Goal: Task Accomplishment & Management: Manage account settings

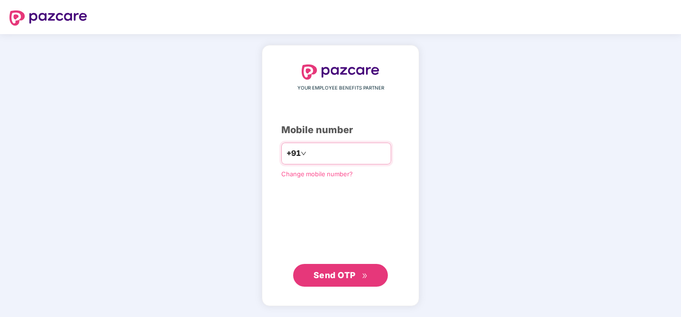
type input "*"
type input "**********"
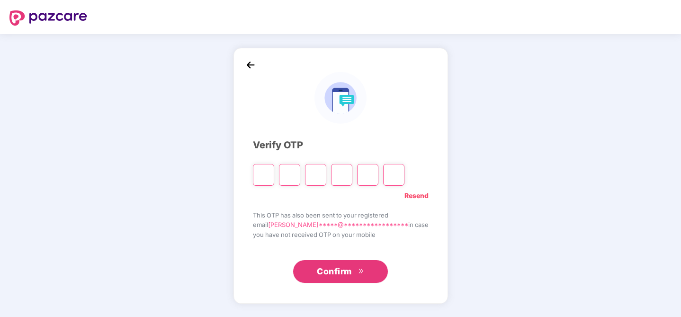
type input "*"
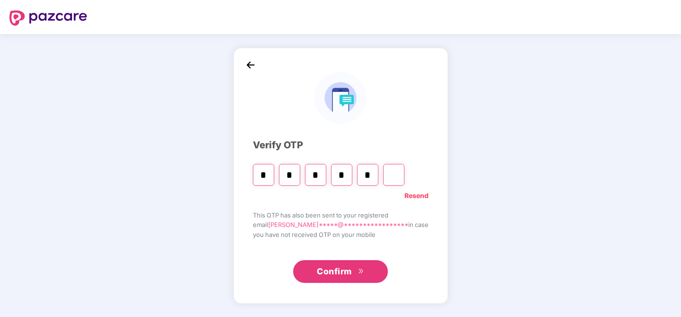
type input "*"
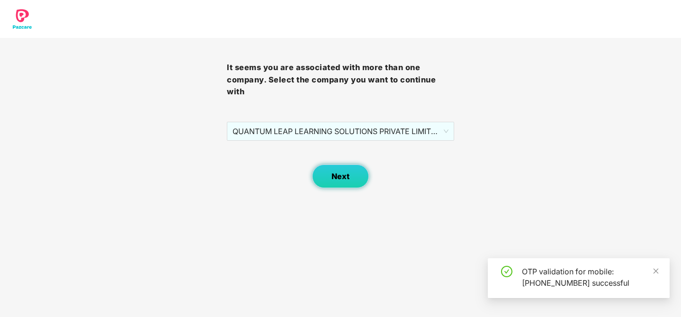
click at [354, 177] on button "Next" at bounding box center [340, 176] width 57 height 24
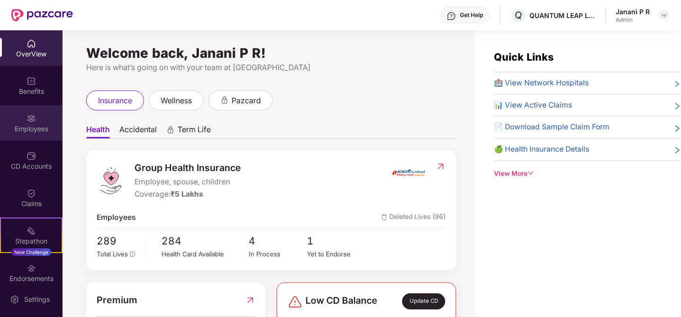
click at [24, 125] on div "Employees" at bounding box center [31, 128] width 63 height 9
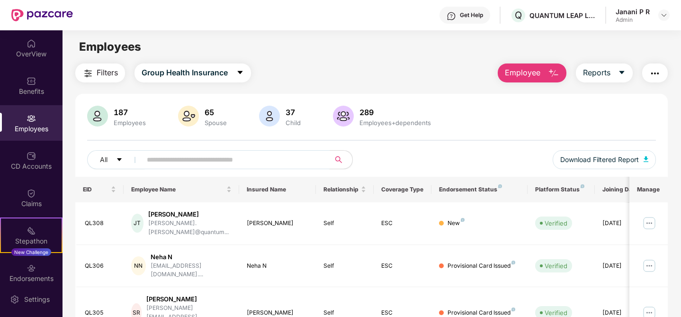
click at [207, 159] on input "text" at bounding box center [232, 159] width 170 height 14
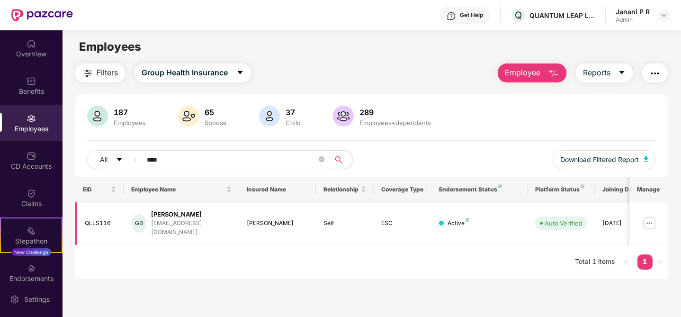
type input "****"
click at [447, 219] on div "Active" at bounding box center [458, 223] width 22 height 9
click at [648, 219] on img at bounding box center [649, 222] width 15 height 15
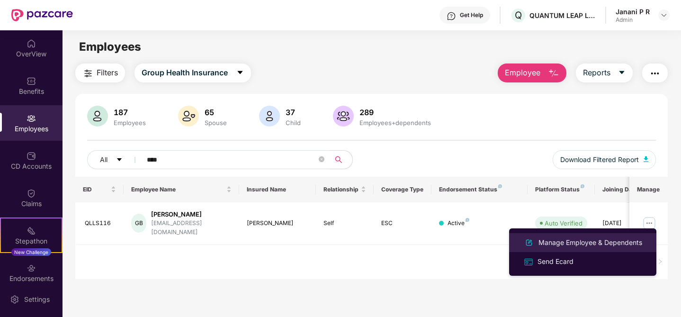
click at [562, 241] on div "Manage Employee & Dependents" at bounding box center [589, 242] width 107 height 10
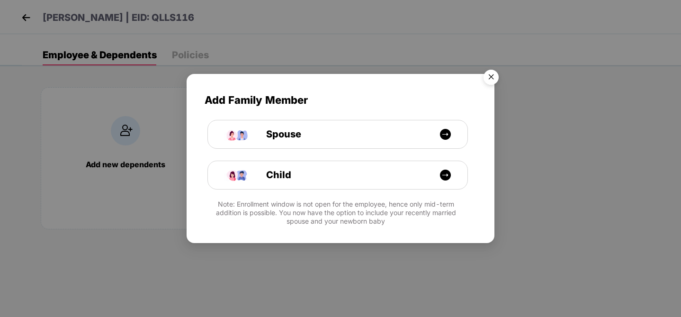
click at [488, 80] on img "Close" at bounding box center [491, 78] width 27 height 27
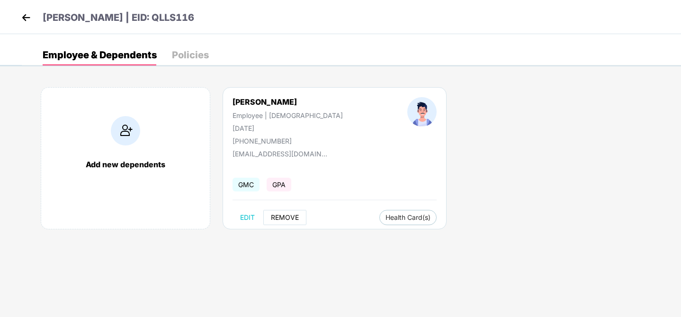
click at [279, 215] on span "REMOVE" at bounding box center [285, 218] width 28 height 8
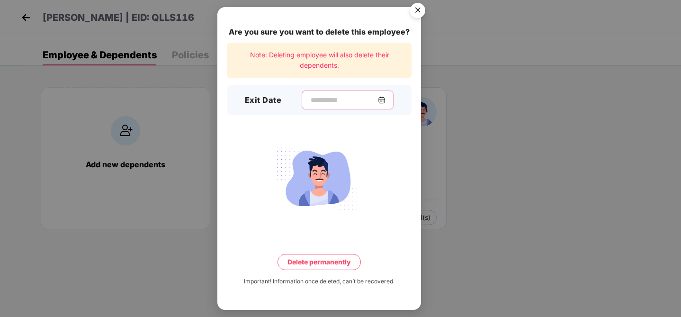
click at [317, 102] on input at bounding box center [344, 100] width 68 height 10
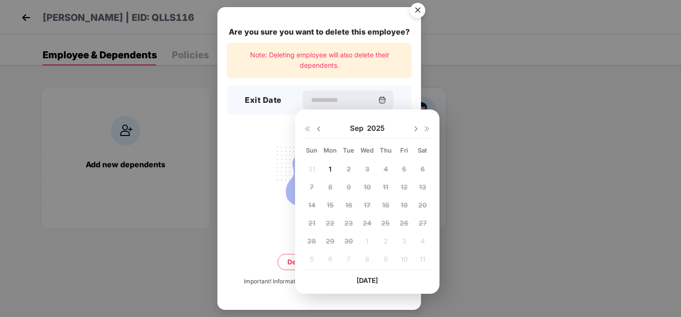
click at [308, 168] on div "31 1 2 3 4 5 6 7 8 9 10 11 12 13 14 15 16 17 18 19 20 21 22 23 24 25 26 27 28 2…" at bounding box center [367, 215] width 127 height 108
click at [312, 169] on div "31 1 2 3 4 5 6 7 8 9 10 11 12 13 14 15 16 17 18 19 20 21 22 23 24 25 26 27 28 2…" at bounding box center [367, 215] width 127 height 108
click at [315, 128] on img at bounding box center [319, 129] width 8 height 8
click at [310, 260] on span "31" at bounding box center [311, 259] width 7 height 8
type input "**********"
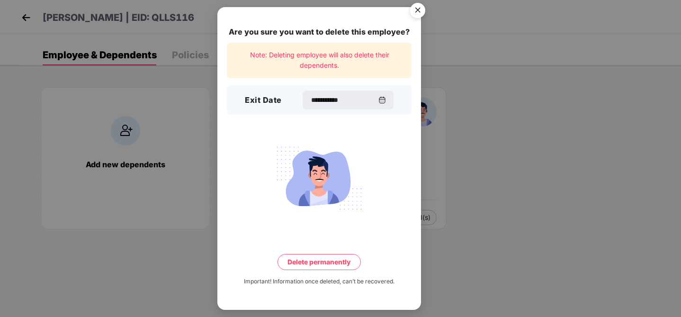
click at [334, 263] on button "Delete permanently" at bounding box center [318, 262] width 83 height 16
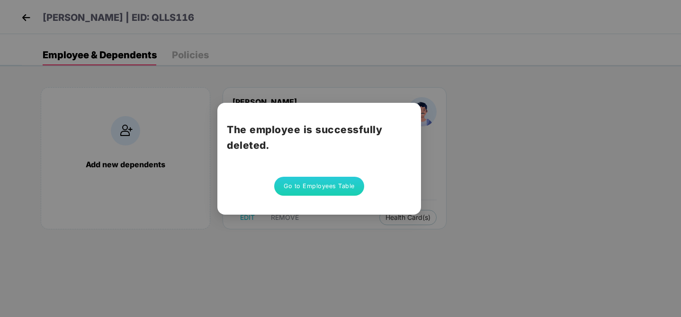
click at [558, 180] on div "The employee is successfully deleted. Go to Employees Table" at bounding box center [340, 158] width 681 height 317
click at [327, 189] on button "Go to Employees Table" at bounding box center [319, 186] width 90 height 19
